Goal: Navigation & Orientation: Find specific page/section

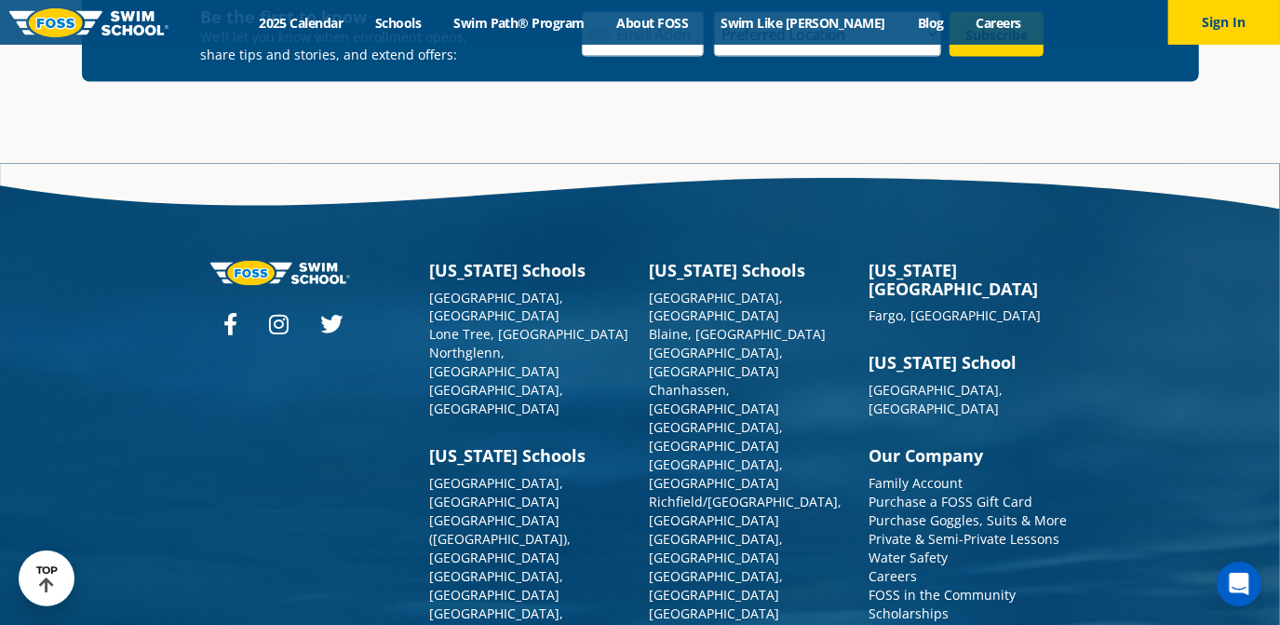
scroll to position [6753, 0]
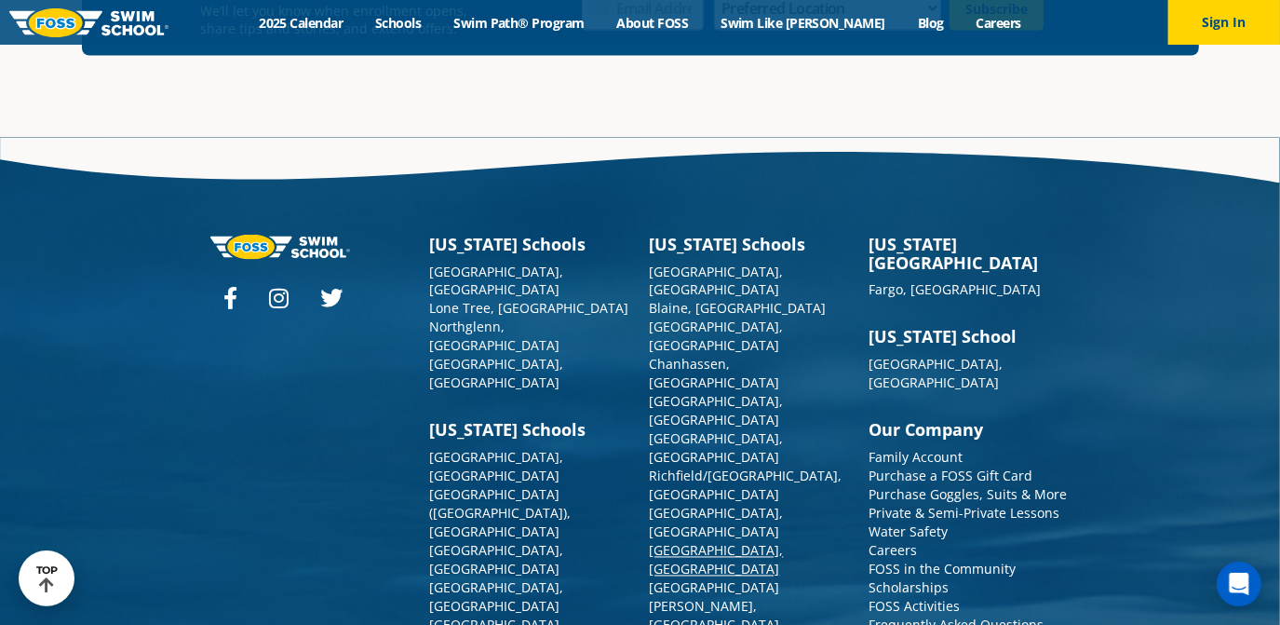
click at [690, 542] on link "[GEOGRAPHIC_DATA], [GEOGRAPHIC_DATA]" at bounding box center [717, 560] width 134 height 36
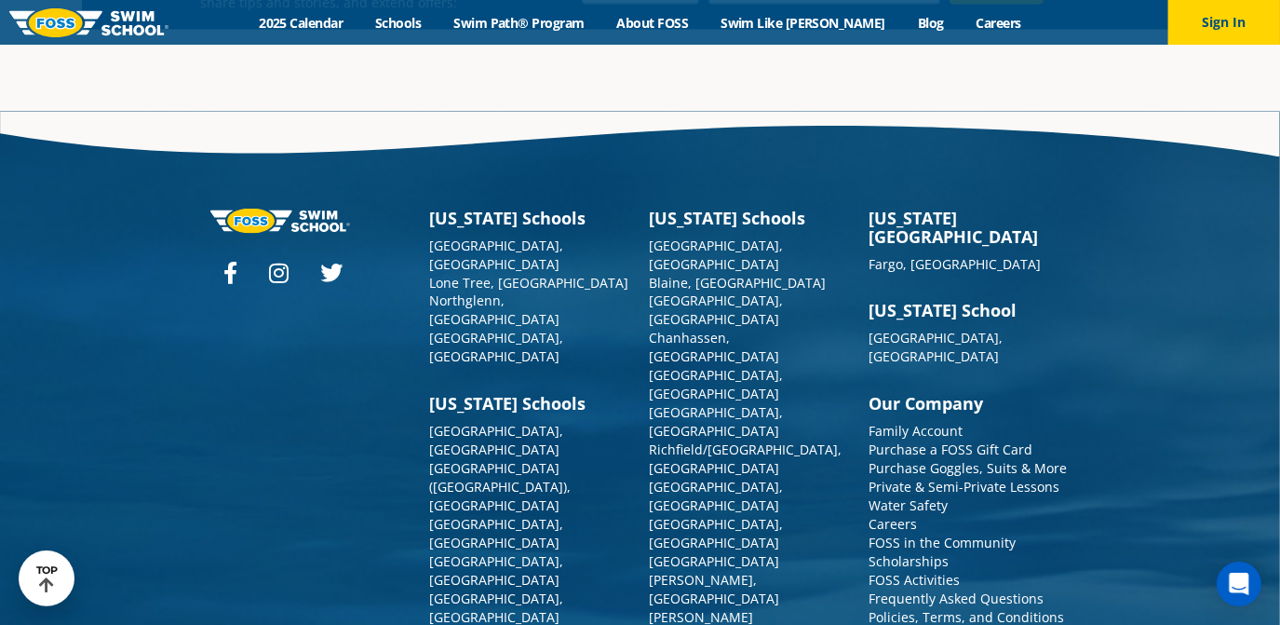
scroll to position [6727, 0]
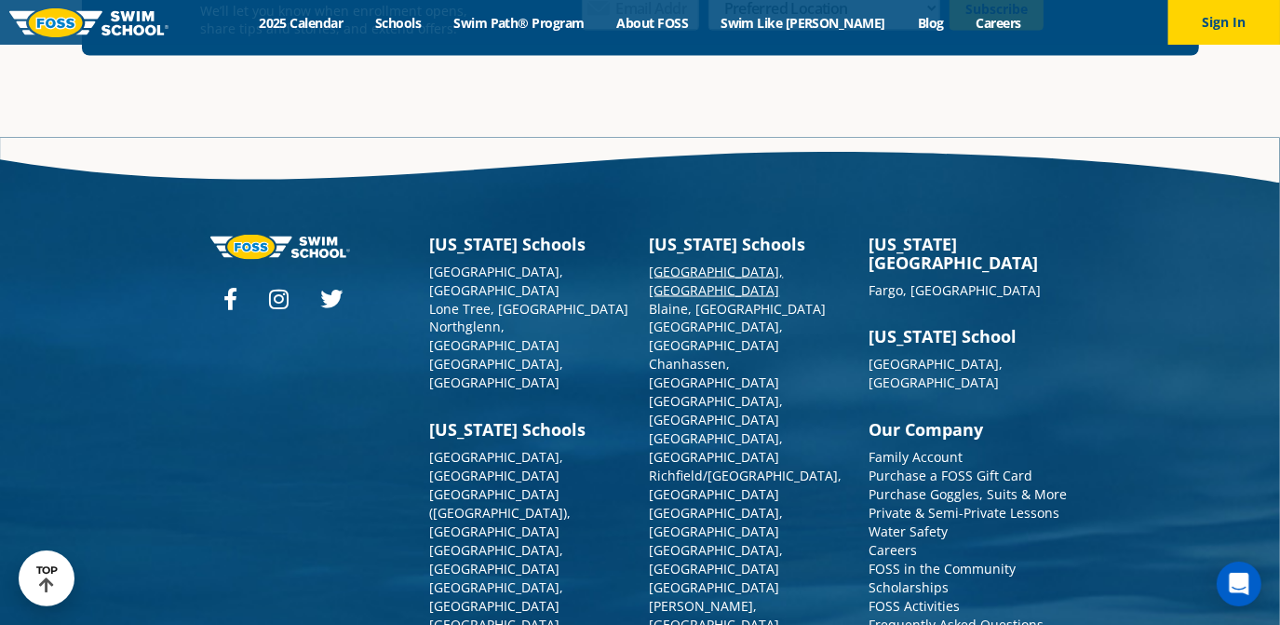
click at [727, 263] on link "[GEOGRAPHIC_DATA], [GEOGRAPHIC_DATA]" at bounding box center [717, 281] width 134 height 36
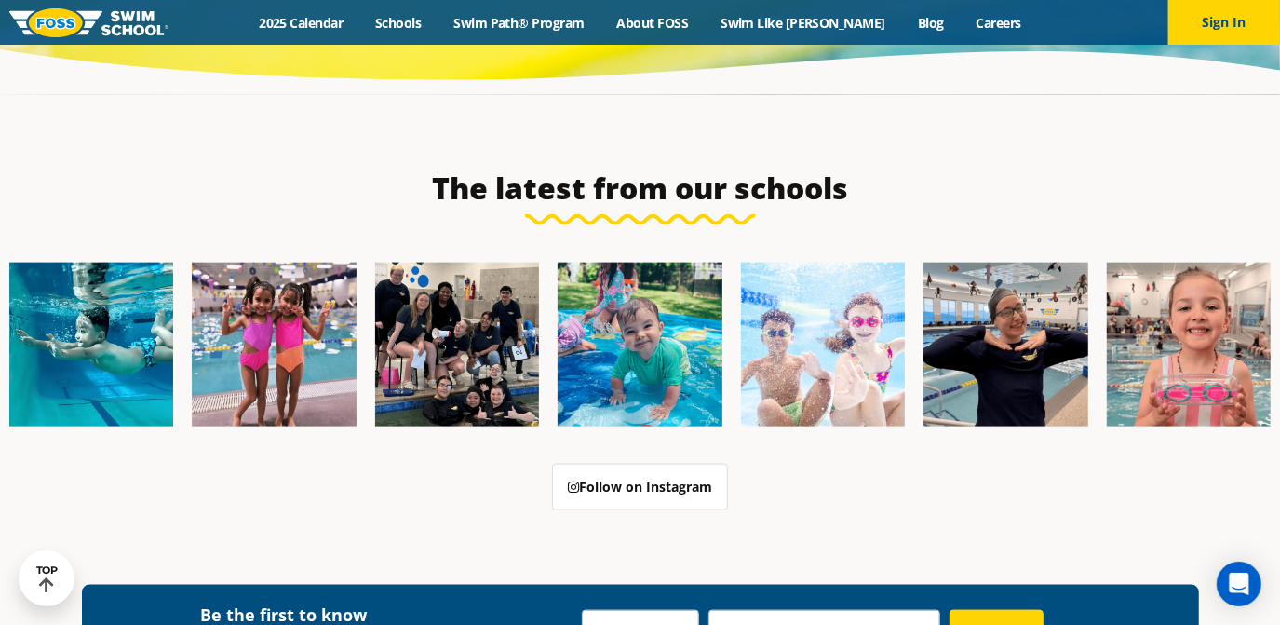
scroll to position [6787, 0]
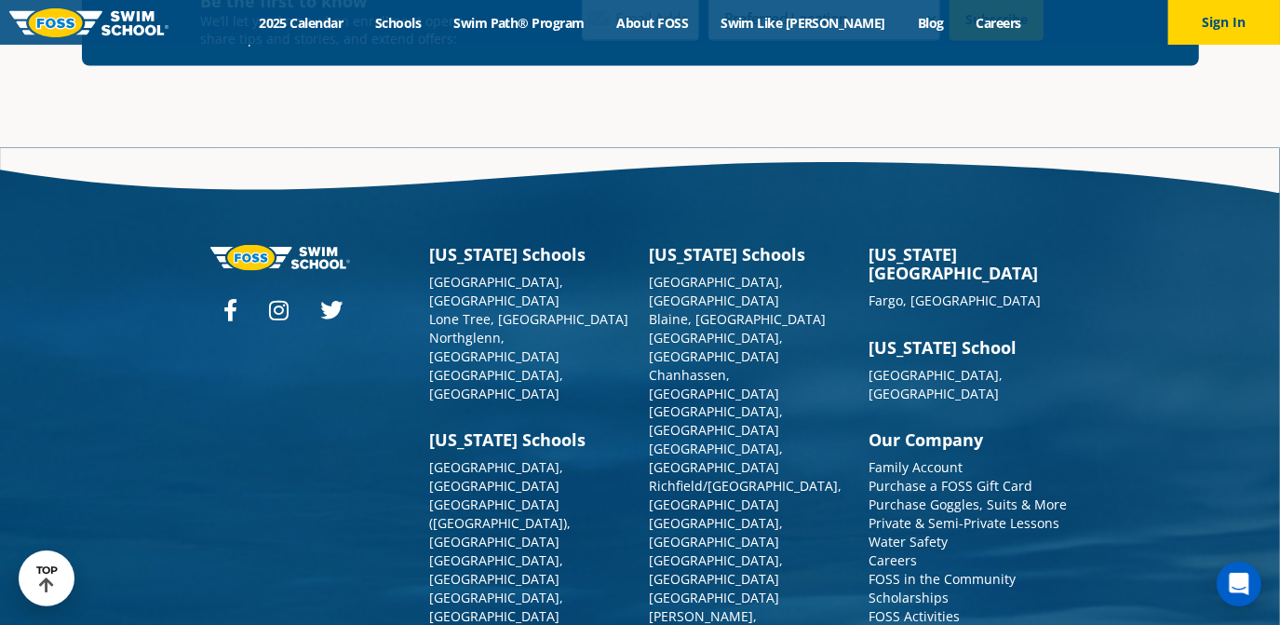
scroll to position [6647, 0]
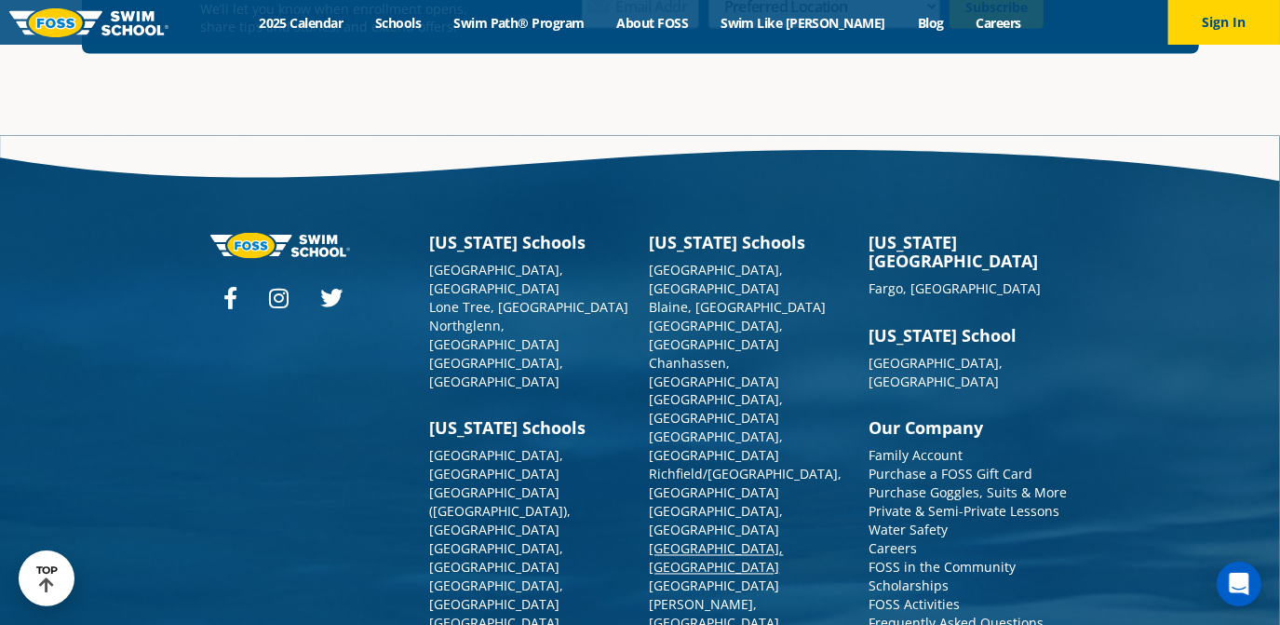
click at [668, 540] on link "[GEOGRAPHIC_DATA], [GEOGRAPHIC_DATA]" at bounding box center [717, 558] width 134 height 36
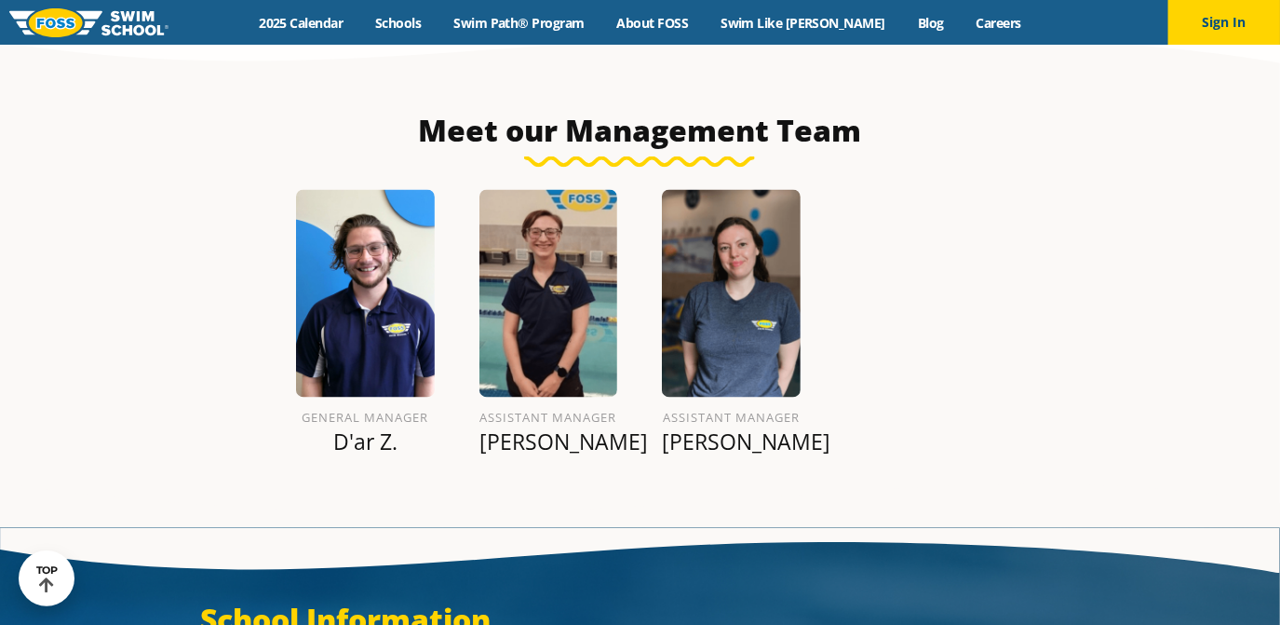
scroll to position [2116, 0]
